Goal: Use online tool/utility: Utilize a website feature to perform a specific function

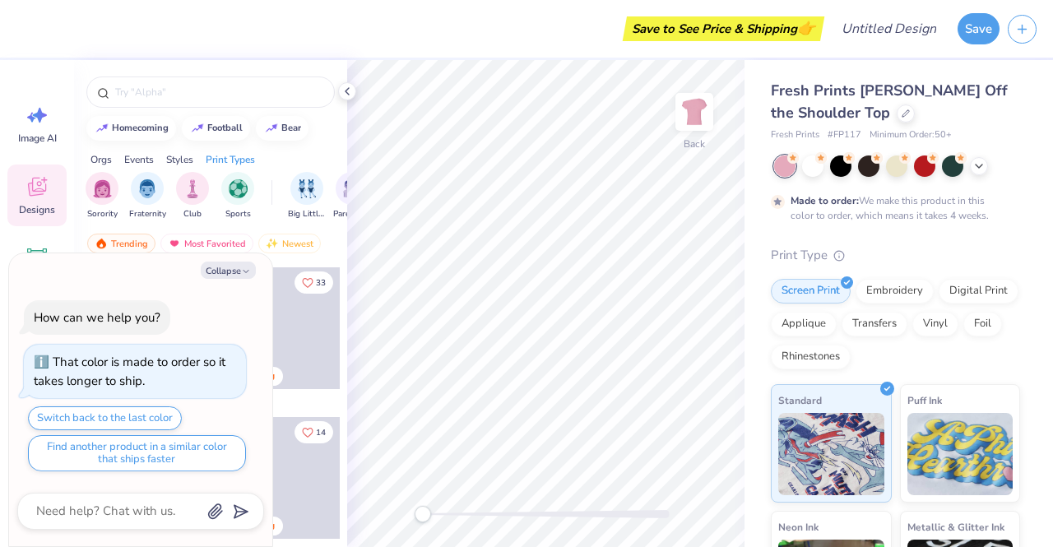
click at [105, 179] on img "filter for Sorority" at bounding box center [102, 188] width 19 height 19
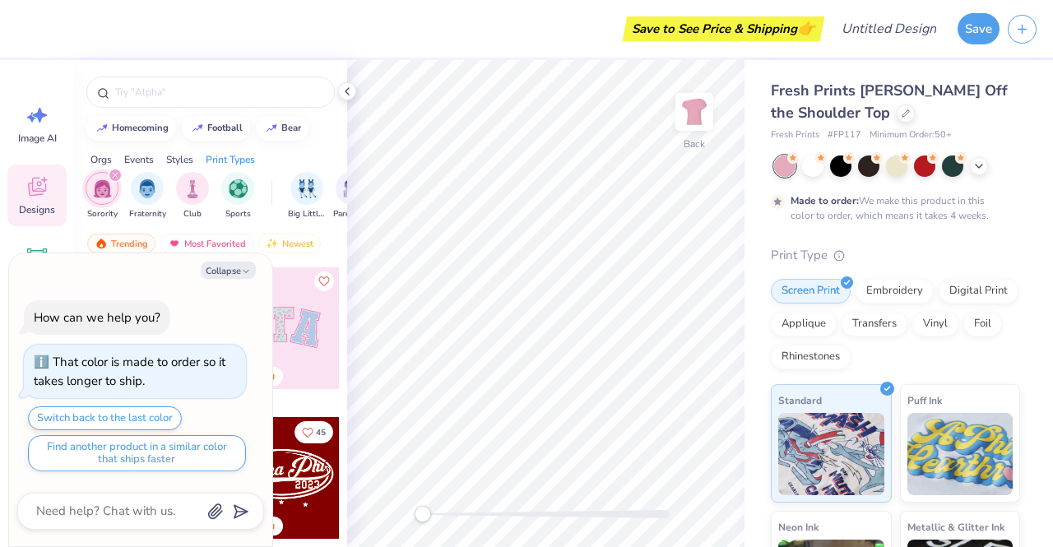
click at [222, 276] on button "Collapse" at bounding box center [228, 270] width 55 height 17
type textarea "x"
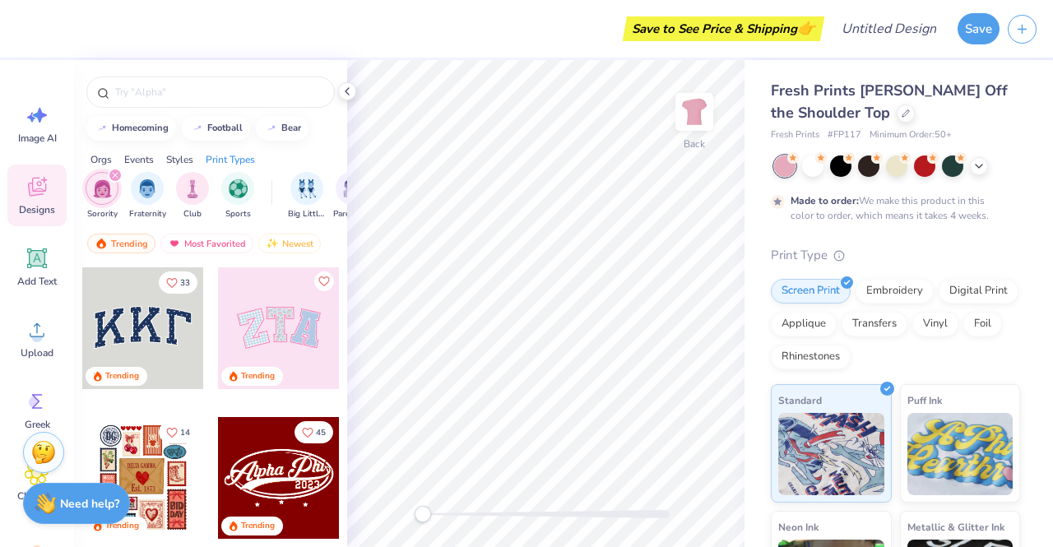
click at [178, 86] on input "text" at bounding box center [219, 92] width 211 height 16
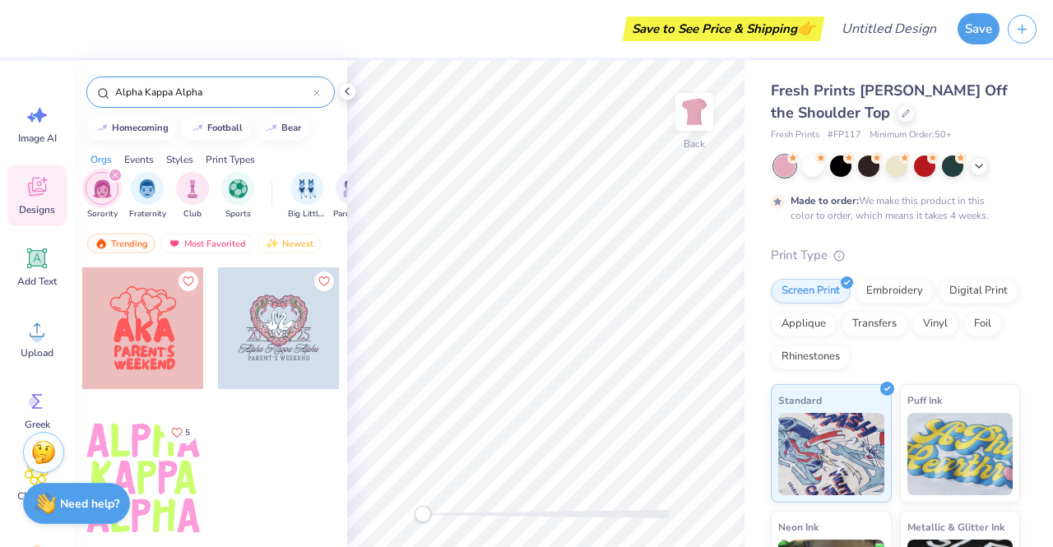
type input "Alpha Kappa Alpha"
click at [171, 478] on div at bounding box center [143, 478] width 122 height 122
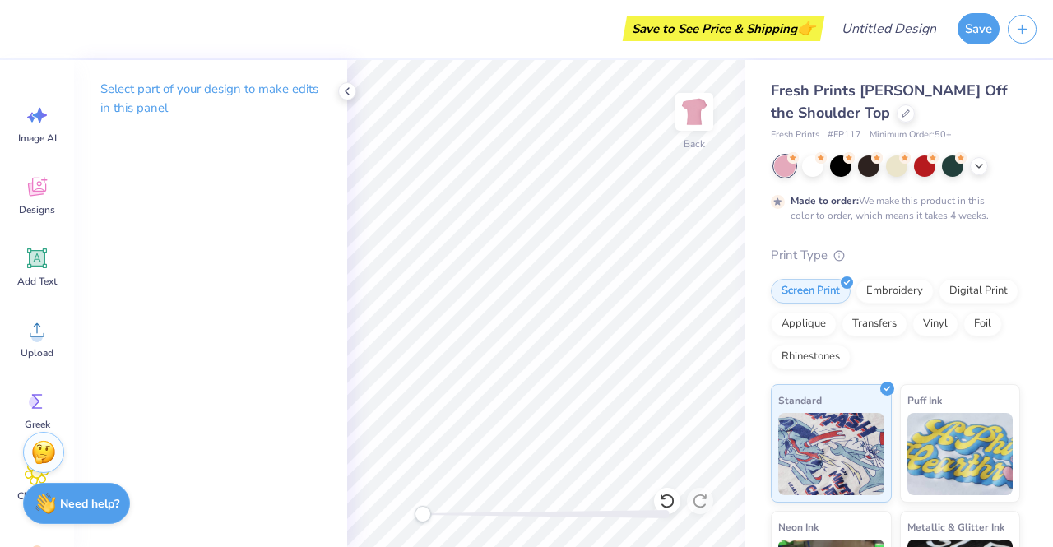
click at [237, 106] on p "Select part of your design to make edits in this panel" at bounding box center [210, 99] width 220 height 38
click at [192, 90] on p "Select part of your design to make edits in this panel" at bounding box center [210, 99] width 220 height 38
click at [26, 140] on span "Image AI" at bounding box center [37, 138] width 39 height 13
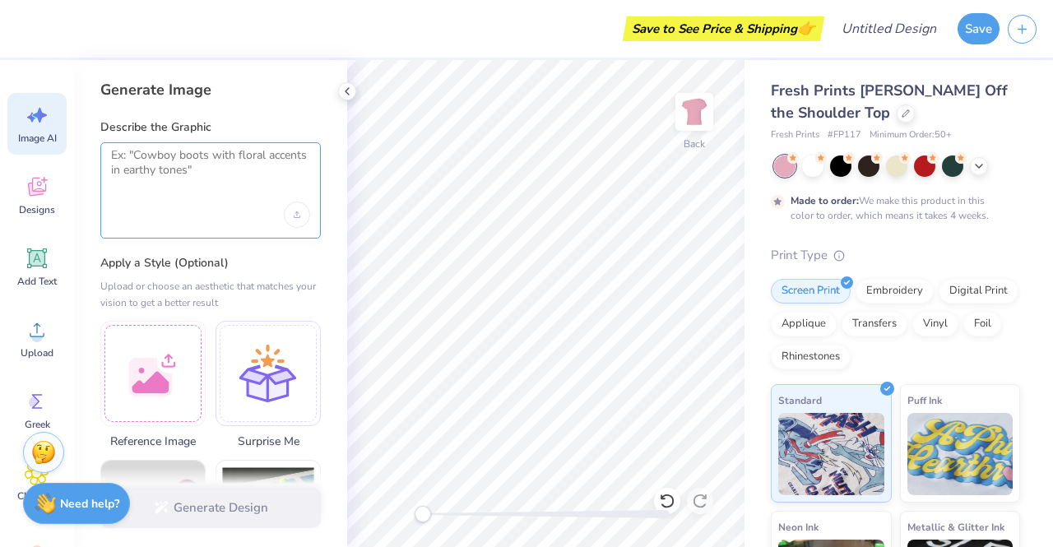
click at [189, 162] on textarea at bounding box center [210, 168] width 199 height 41
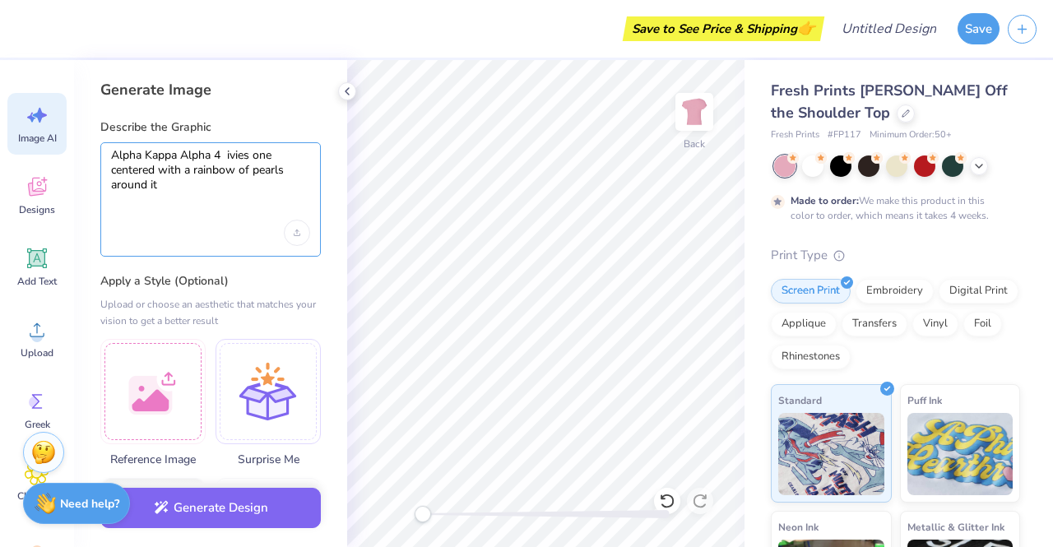
type textarea "Alpha Kappa Alpha 4 ivies one centered with a rainbow of pearls around it"
click at [194, 494] on button "Generate Design" at bounding box center [210, 508] width 220 height 40
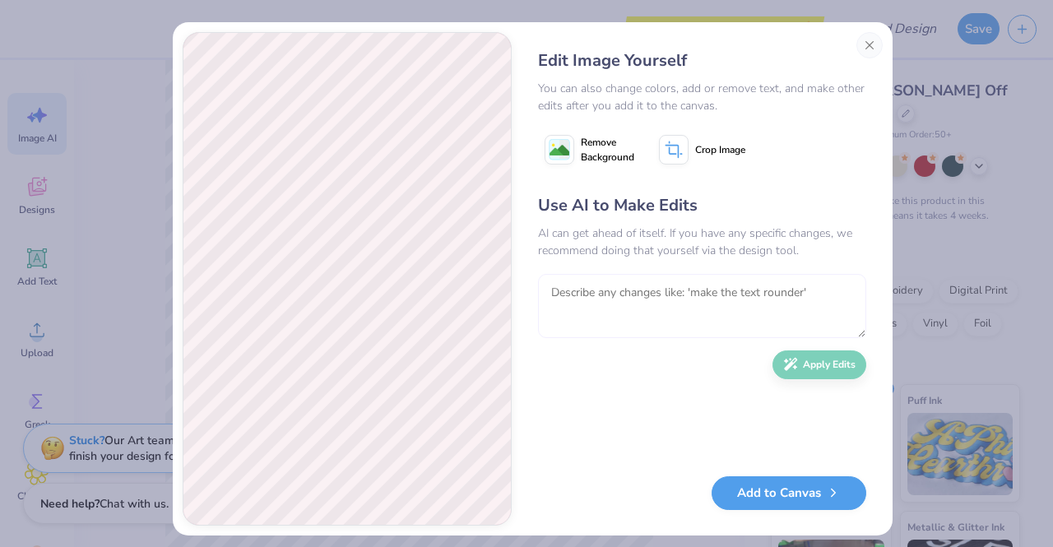
click at [619, 290] on textarea at bounding box center [702, 306] width 328 height 64
type textarea "o"
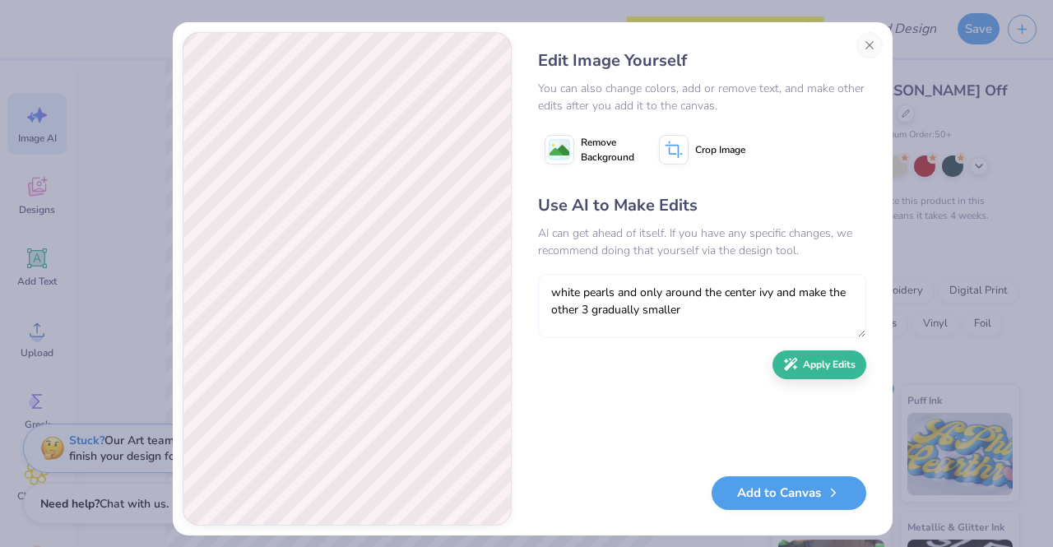
type textarea "white pearls and only around the center ivy and make the other 3 gradually smal…"
click at [808, 352] on button "Apply Edits" at bounding box center [819, 364] width 94 height 29
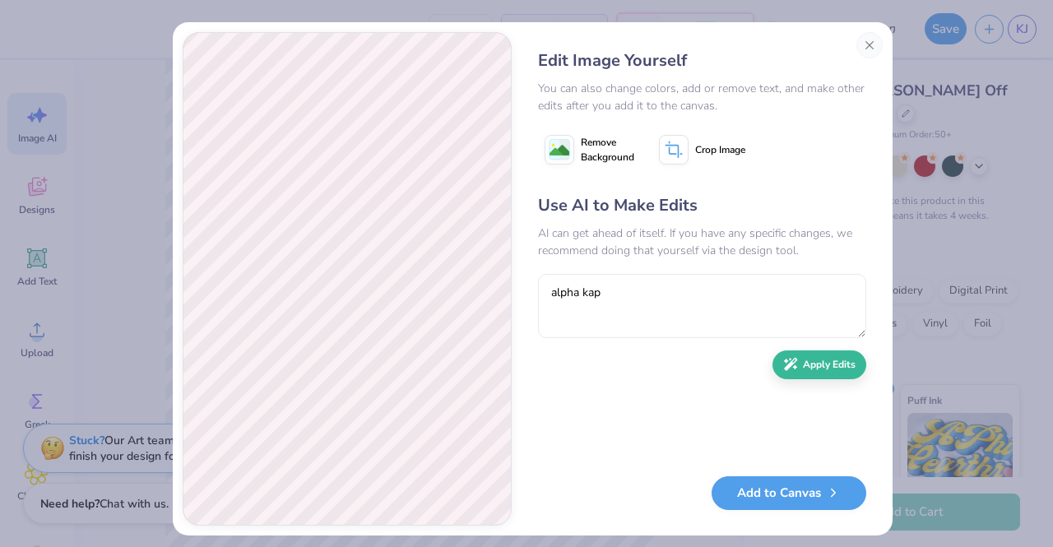
type textarea "alpha [PERSON_NAME]"
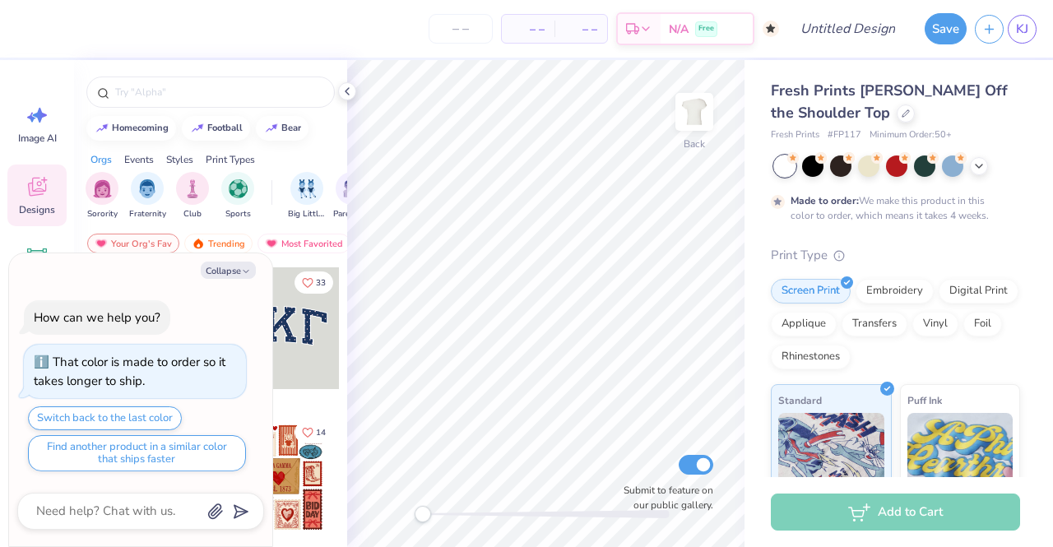
click at [196, 97] on input "text" at bounding box center [219, 92] width 211 height 16
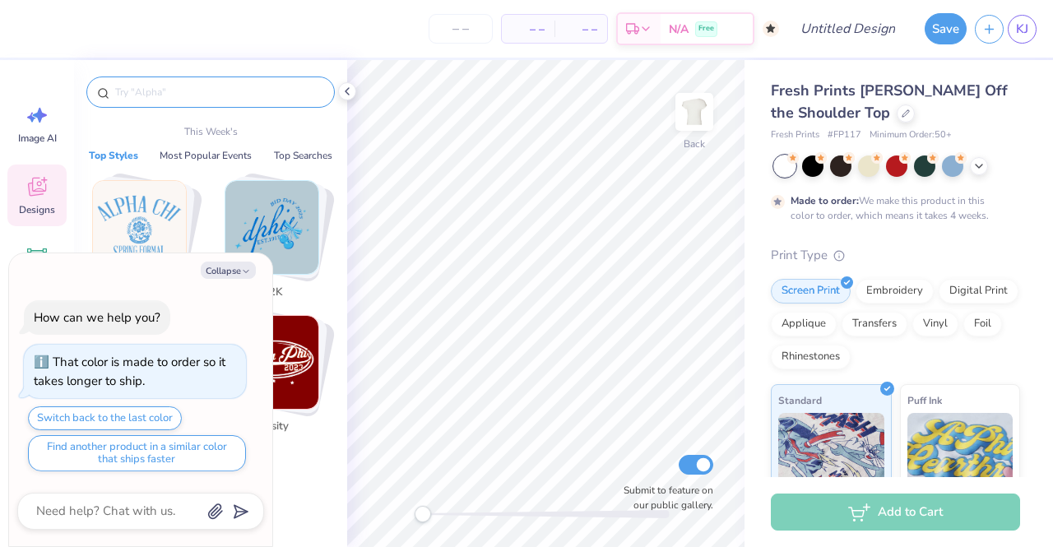
type textarea "x"
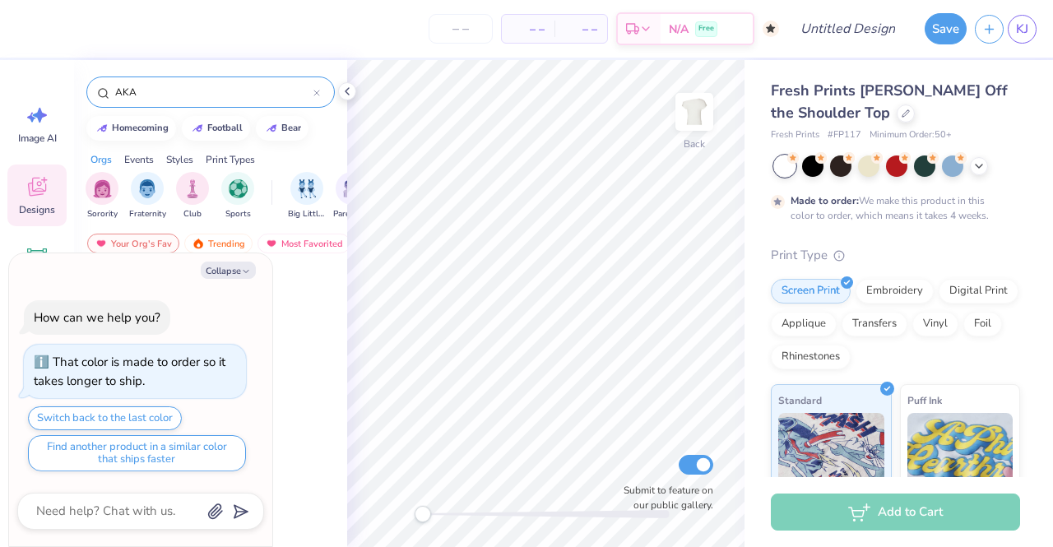
type input "AKA"
click at [222, 270] on button "Collapse" at bounding box center [228, 270] width 55 height 17
type textarea "x"
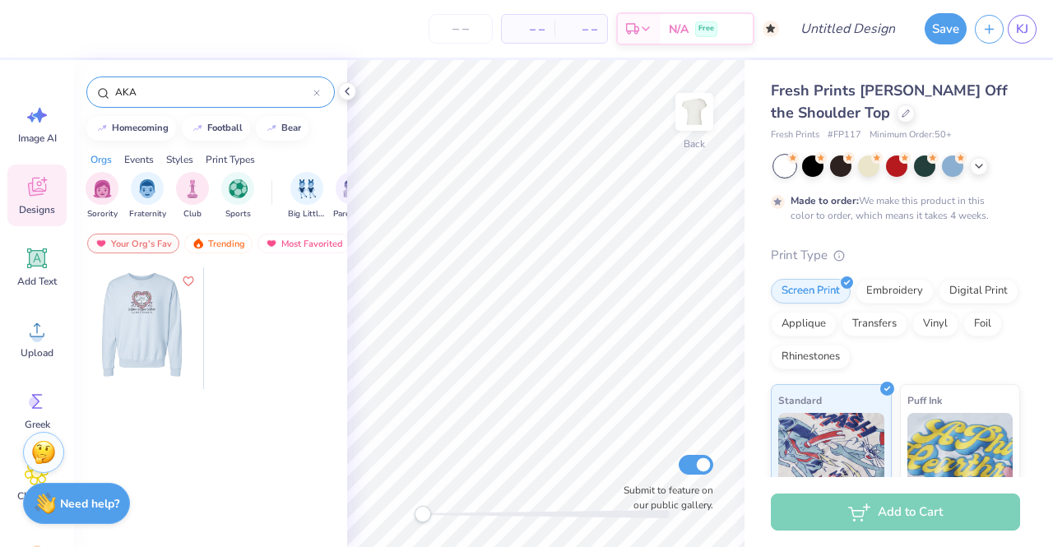
click at [82, 336] on div at bounding box center [22, 328] width 122 height 122
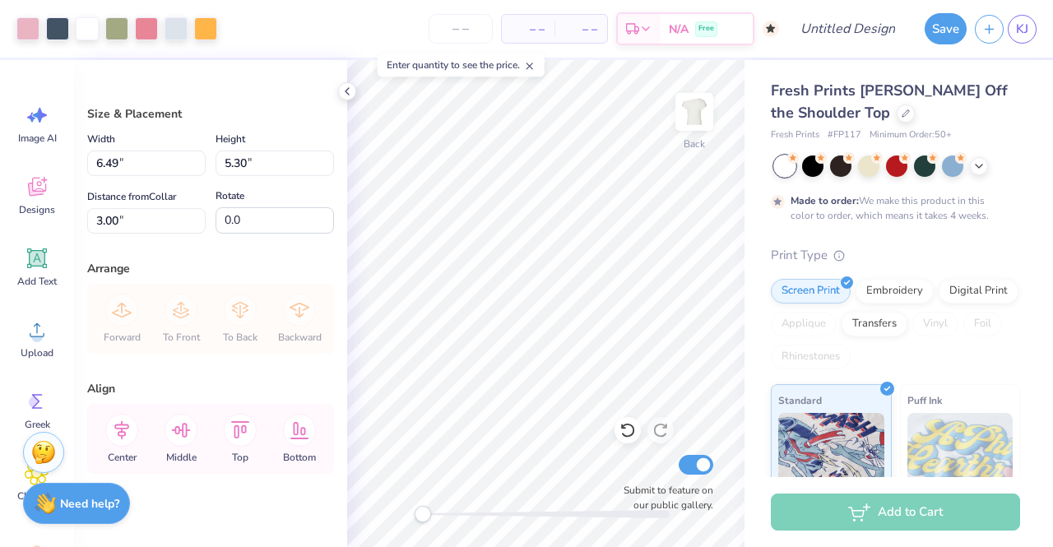
click at [21, 134] on span "Image AI" at bounding box center [37, 138] width 39 height 13
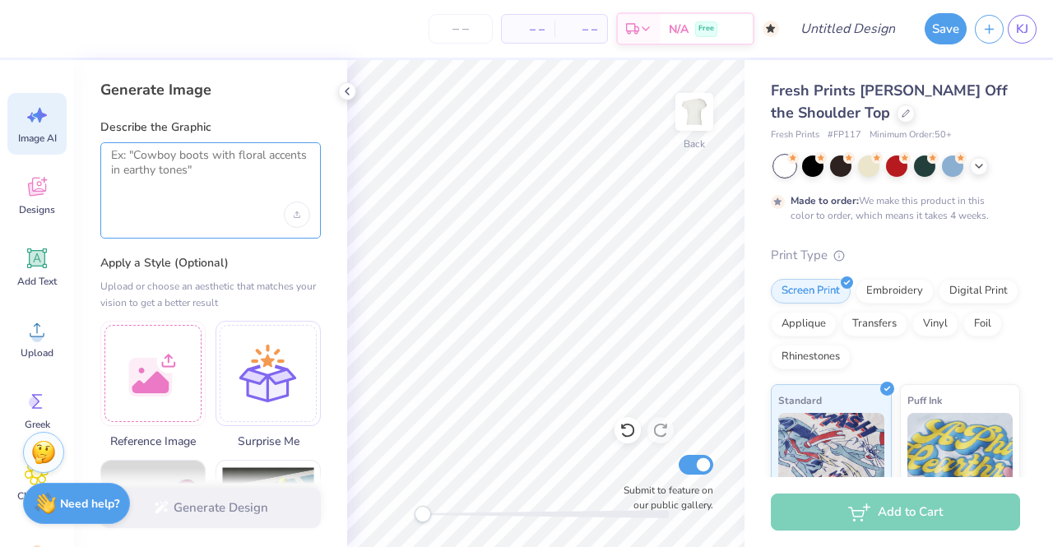
click at [197, 157] on textarea at bounding box center [210, 168] width 199 height 41
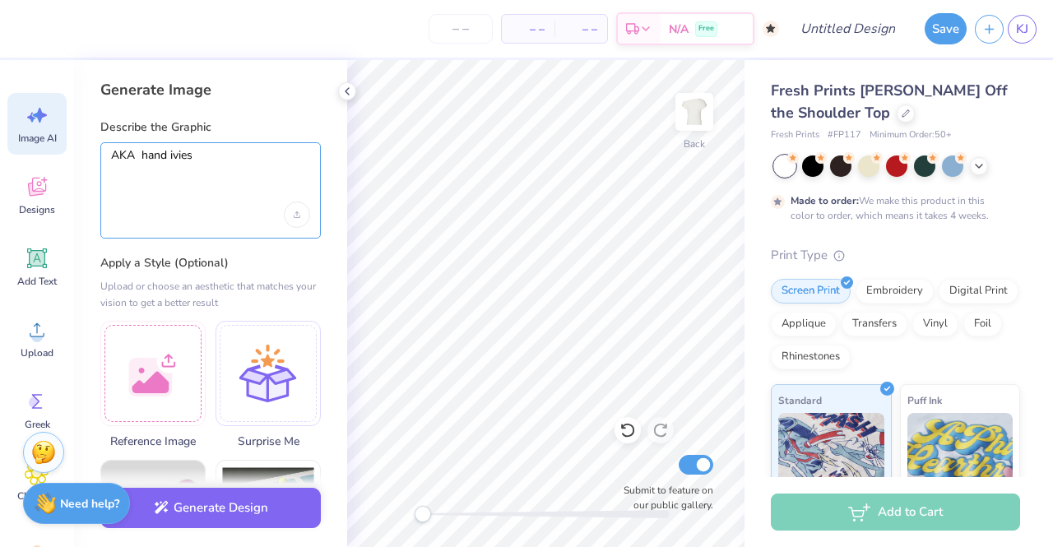
type textarea "AKA hand ivies"
click at [196, 511] on button "Generate Design" at bounding box center [210, 508] width 220 height 40
